Goal: Obtain resource: Download file/media

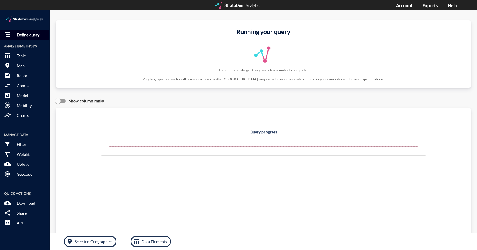
click p "Define query"
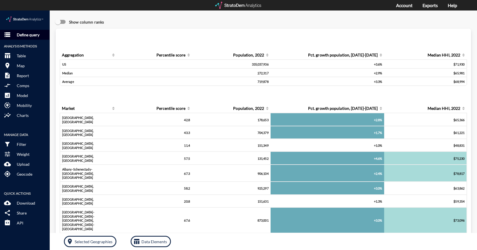
click p "Define query"
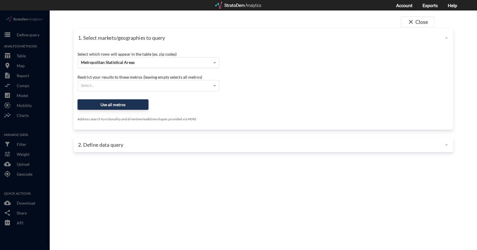
click span "Metropolitan Statistical Areas"
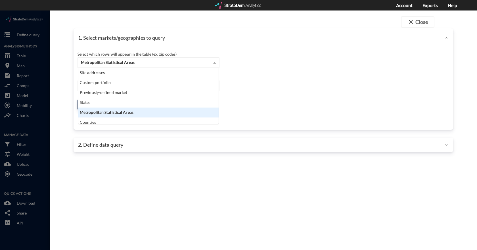
scroll to position [52, 137]
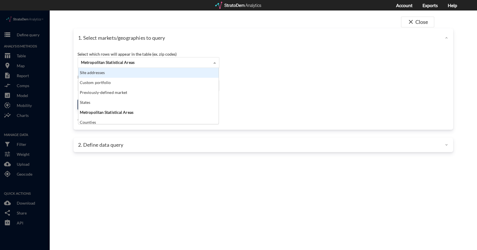
click div "Site addresses"
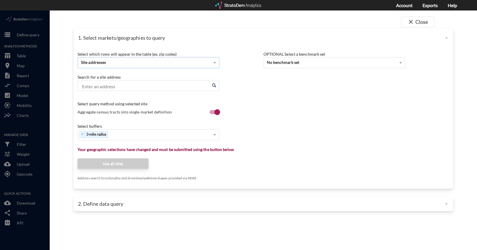
click input "Enter an address"
click li "5601 Arringdon Park Dr, Morrisville, North Carolina"
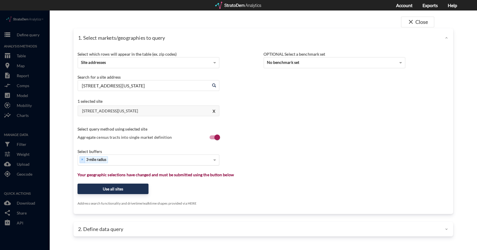
type input "5601 Arringdon Park Dr, Morrisville, North Carolina"
click div "Select..."
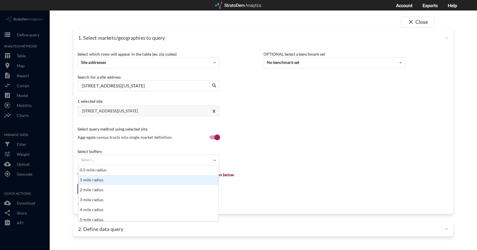
click div "1-mile radius"
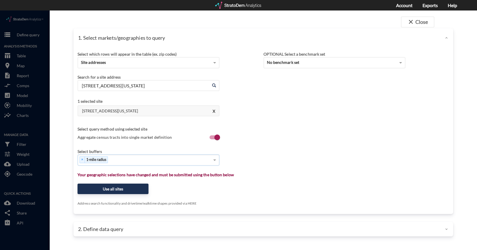
click div "× 1-mile radius"
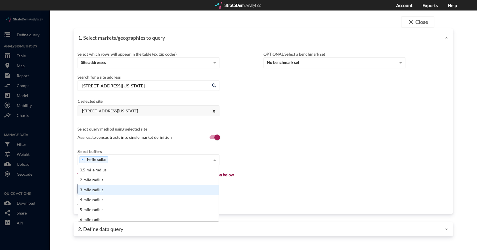
click div "3-mile radius"
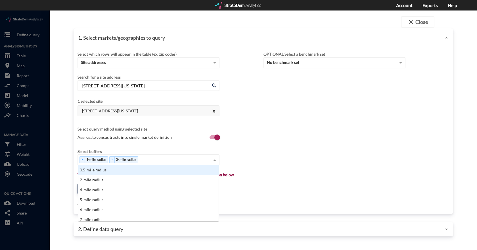
click div "× 1-mile radius × 3-mile radius"
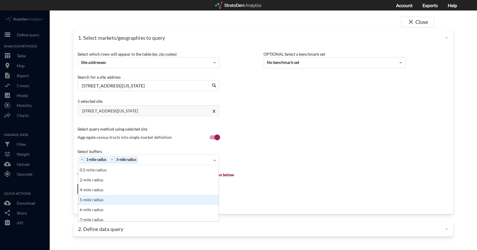
click div "5-mile radius"
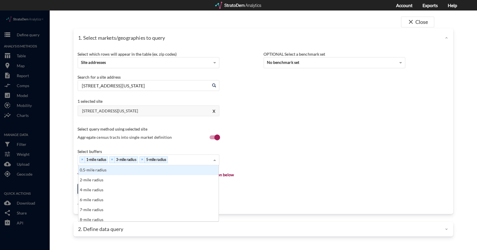
click div "× 1-mile radius × 3-mile radius × 5-mile radius"
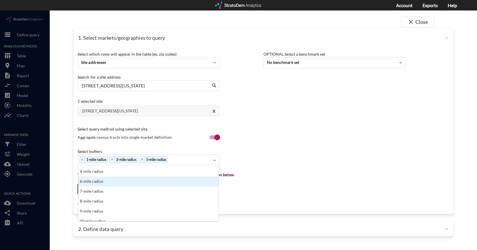
scroll to position [28, 0]
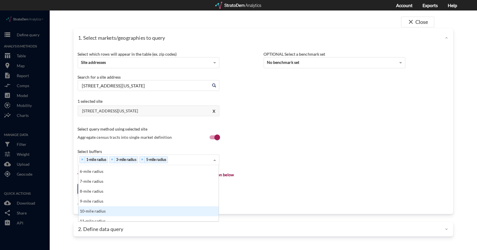
click div "10-mile radius"
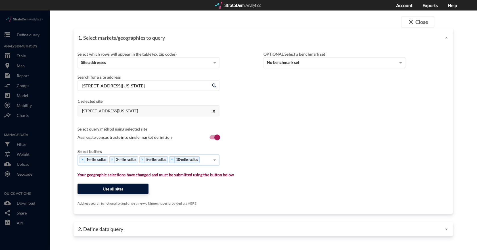
click button "Use all sites"
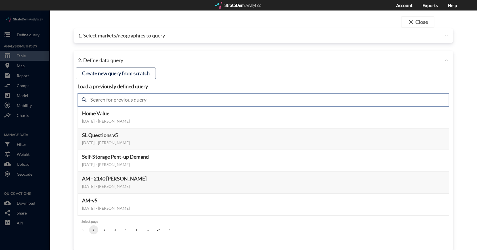
click input "text"
type input "housing demand"
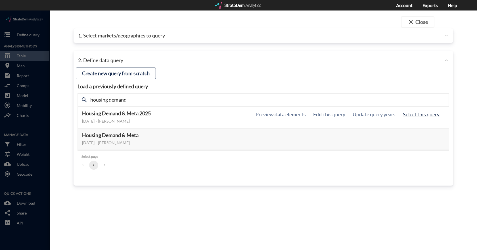
click button "Select this query"
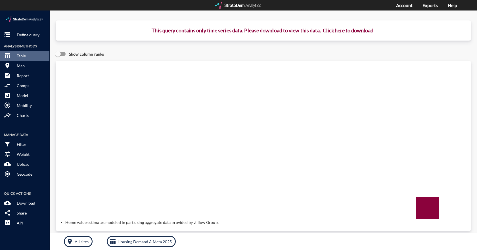
click button "Click here to download"
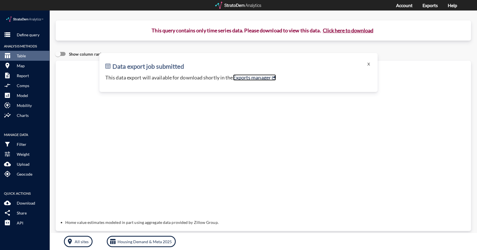
click link "Exports manager"
click p "Define query"
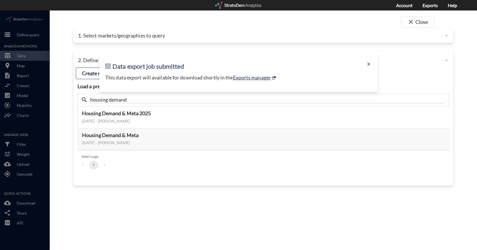
click button "X"
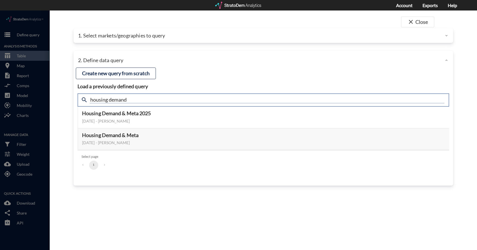
click input "housing demand"
type input "active adult"
click h4 "Load a previously defined query"
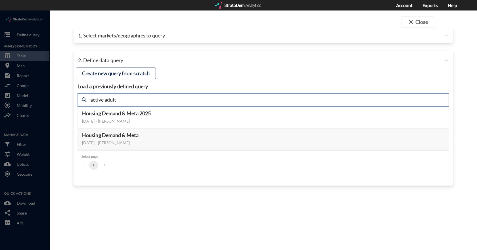
click input "active adult"
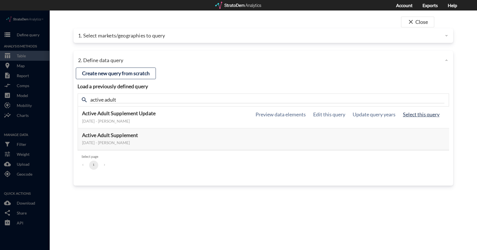
click button "Select this query"
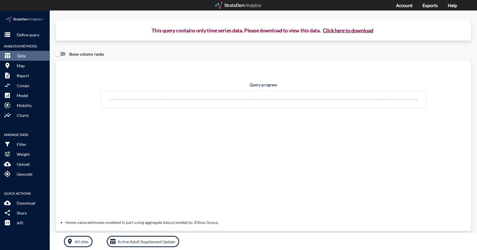
click button "Click here to download"
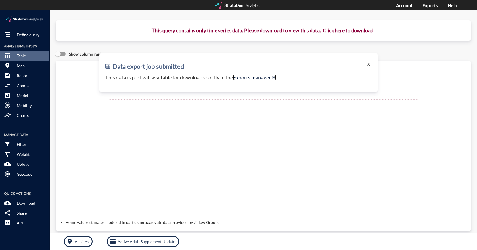
click link "Exports manager"
click button "X"
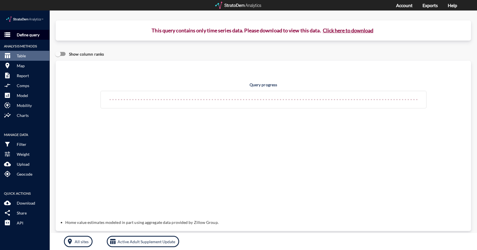
click p "Define query"
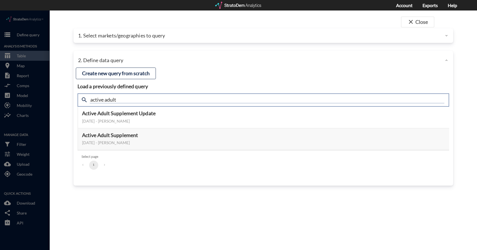
click input "active adult"
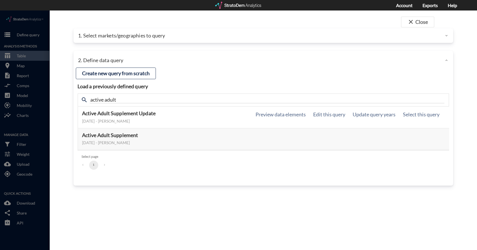
click h5 "Active Adult Supplement Update"
click button "Select this query"
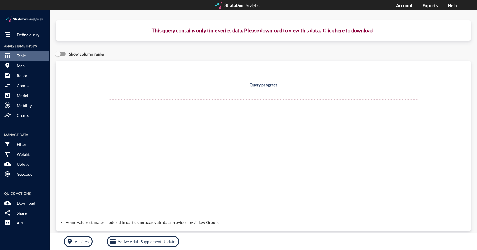
click button "Click here to download"
drag, startPoint x: 32, startPoint y: 23, endPoint x: 190, endPoint y: 125, distance: 188.6
drag, startPoint x: 190, startPoint y: 125, endPoint x: 167, endPoint y: 50, distance: 79.2
click div "Show column ranks"
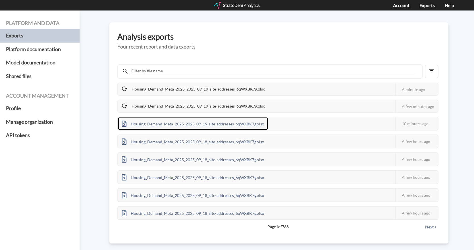
click at [159, 125] on div "Housing_Demand_Meta_2025_2025_09_19_site-addresses_6qWXBK7g.xlsx" at bounding box center [193, 123] width 150 height 13
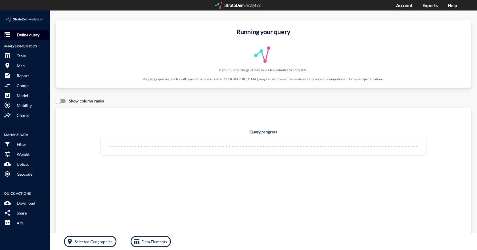
click p "Define query"
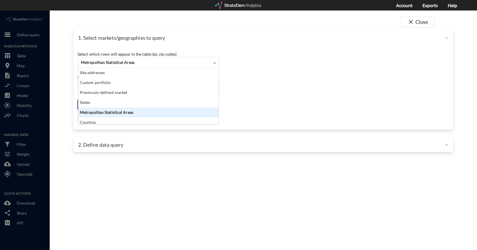
click span "Metropolitan Statistical Areas"
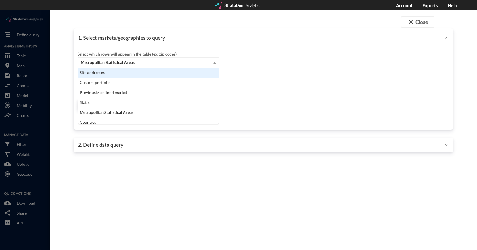
click div "Site addresses"
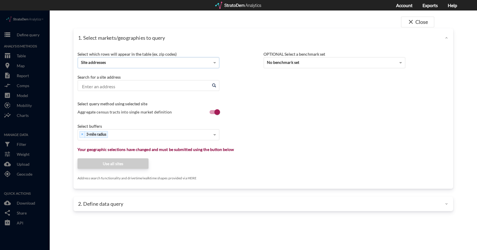
click input "Enter an address"
paste input "401 Laureate Way, Kannapolis, North Carolina"
type input "4"
click div "Select which rows will appear in the table (ex. zip codes) Site addresses Selec…"
click input "Enter an address"
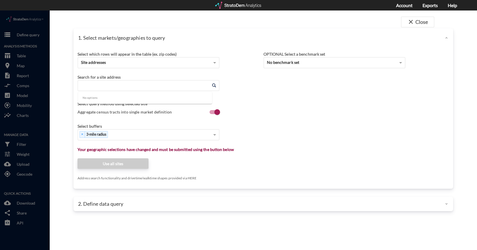
paste input "5601 Arringdon Park Dr, Morrisville, NC 27560"
type input "5601 Arringdon Park Dr, Morrisville, NC 27560"
click div "Select which rows will appear in the table (ex. zip codes) Site addresses Selec…"
click input "Enter an address"
paste input "5601 Arringdon Park Dr, Morrisville, NC 27560"
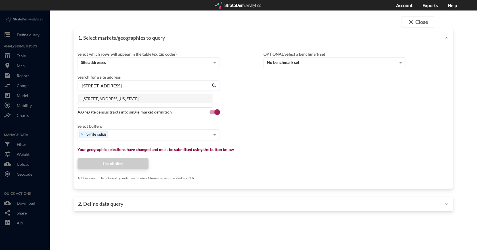
click li "5601 Arringdon Park Dr, Morrisville, North Carolina"
type input "5601 Arringdon Park Dr, Morrisville, North Carolina"
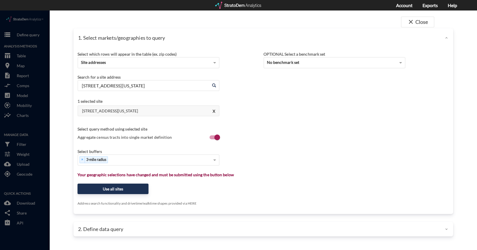
click div "Select which rows will appear in the table (ex. zip codes) Site addresses Selec…"
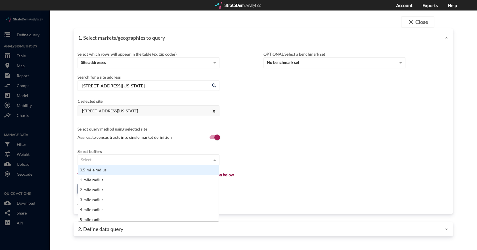
click div "Select..."
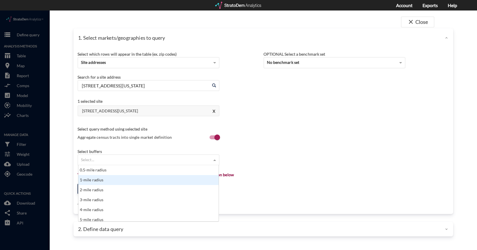
click div "1-mile radius"
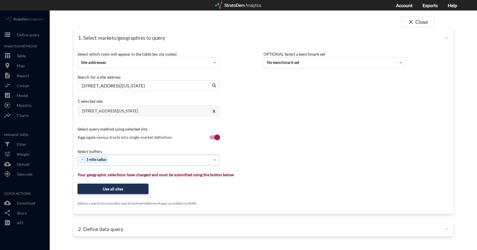
click div "× 1-mile radius"
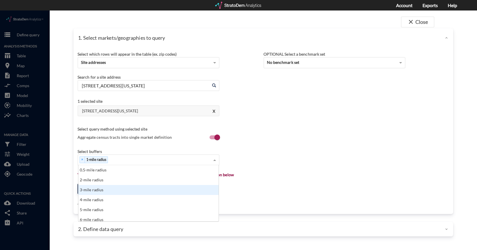
click div "3-mile radius"
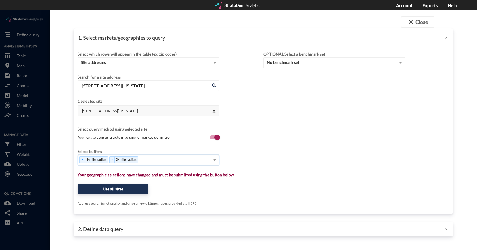
click div "× 1-mile radius × 3-mile radius"
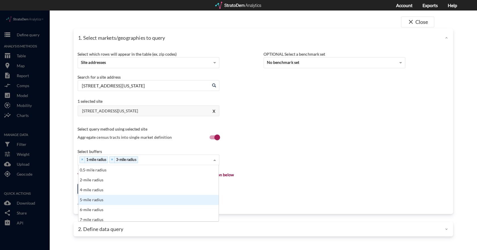
click div "5-mile radius"
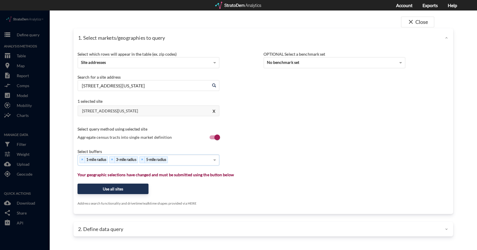
click div "× 1-mile radius × 3-mile radius × 5-mile radius"
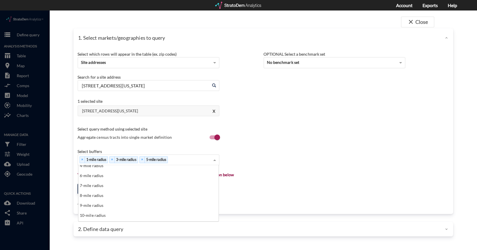
scroll to position [57, 0]
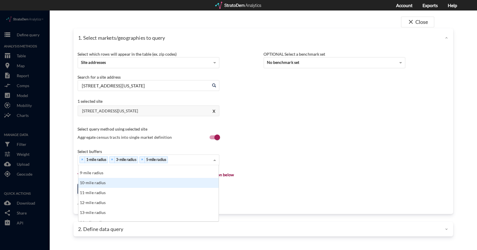
click div "10-mile radius"
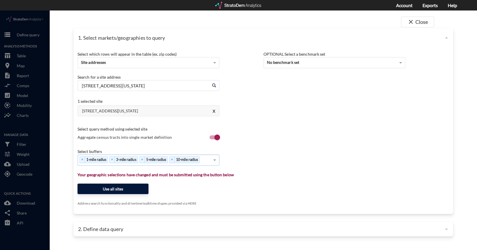
click button "Use all sites"
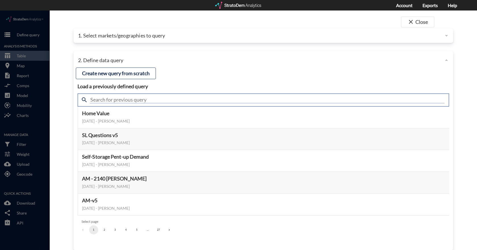
click input "text"
type input "active adult"
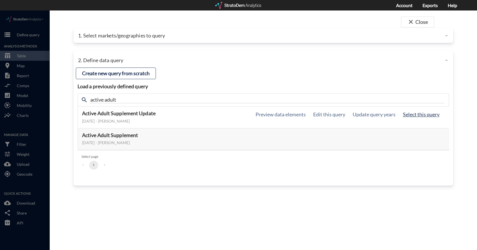
click button "Select this query"
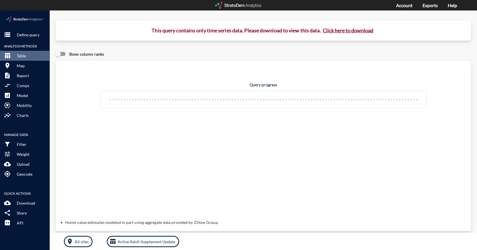
click button "Click here to download"
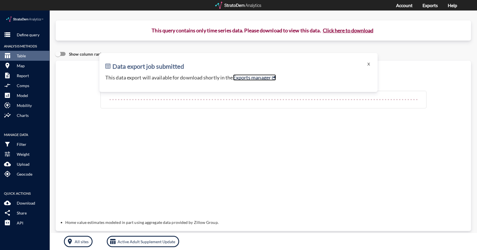
click link "Exports manager"
click p "Define query"
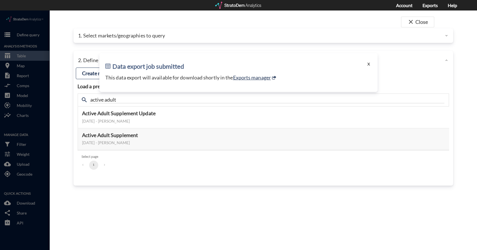
click button "X"
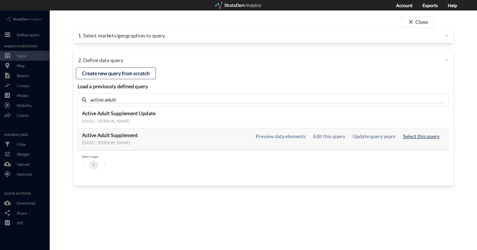
click button "Select this query"
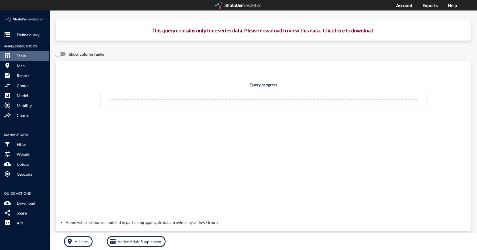
click button "Click here to download"
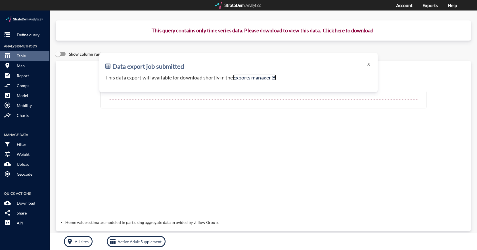
click link "Exports manager"
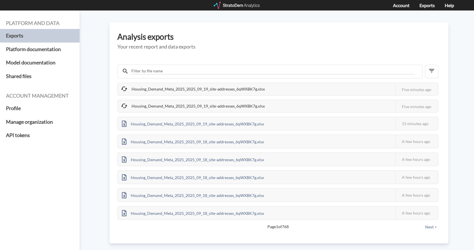
click at [287, 50] on div "Analysis exports Your recent report and data exports Housing_Demand_Meta_2025_2…" at bounding box center [278, 132] width 339 height 221
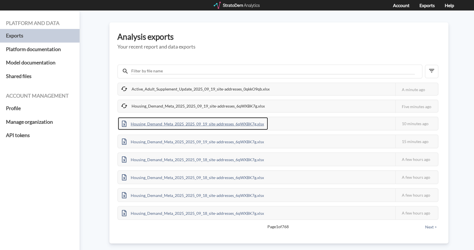
click at [197, 124] on div "Housing_Demand_Meta_2025_2025_09_19_site-addresses_6qWXBK7g.xlsx" at bounding box center [193, 123] width 150 height 13
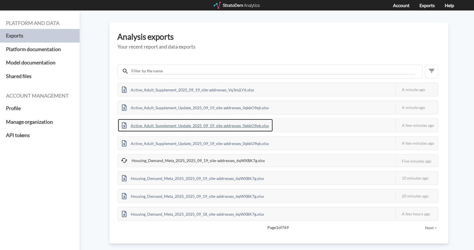
click at [220, 125] on div "Active_Adult_Supplement_Update_2025_09_19_site-addresses_0qkkO9qb.xlsx" at bounding box center [195, 125] width 155 height 13
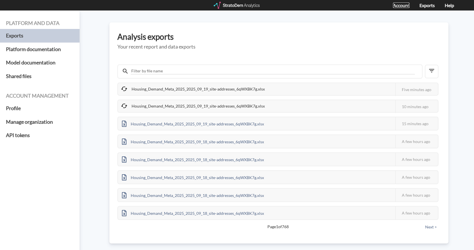
click at [394, 5] on link "Account" at bounding box center [401, 5] width 16 height 5
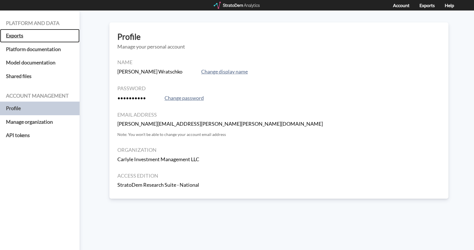
click at [22, 34] on h5 "Exports" at bounding box center [40, 36] width 80 height 14
